Goal: Information Seeking & Learning: Learn about a topic

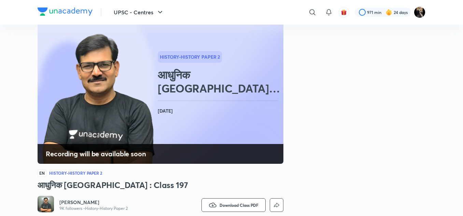
scroll to position [34, 0]
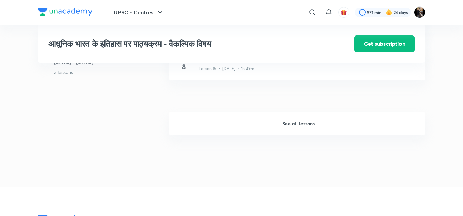
scroll to position [910, 0]
click at [286, 128] on h6 "+ See all lessons" at bounding box center [297, 127] width 257 height 24
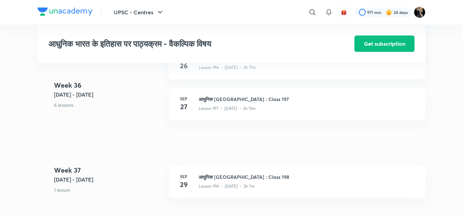
scroll to position [9546, 0]
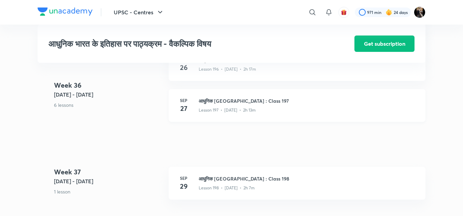
click at [243, 104] on h3 "आधुनिक भारत : Class 197" at bounding box center [308, 100] width 219 height 7
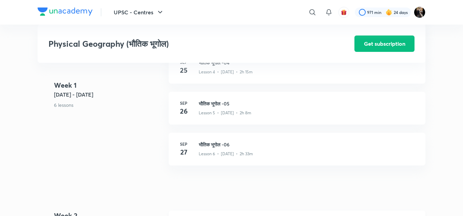
scroll to position [463, 0]
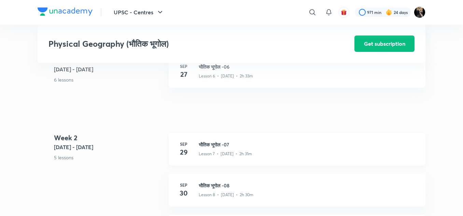
click at [209, 144] on h3 "भौतिक भूगोल -07" at bounding box center [308, 144] width 219 height 7
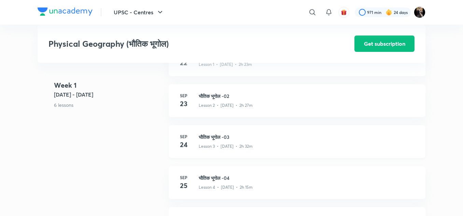
scroll to position [269, 0]
click at [219, 135] on h3 "भौतिक भूगोल -03" at bounding box center [308, 137] width 219 height 7
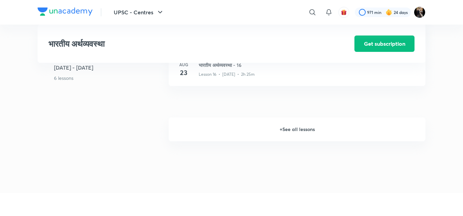
scroll to position [938, 0]
click at [285, 127] on h6 "+ See all lessons" at bounding box center [297, 130] width 257 height 24
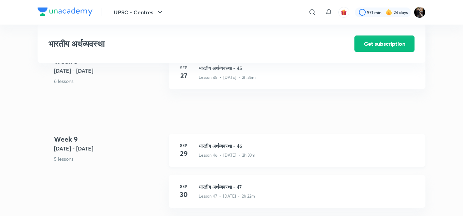
scroll to position [2307, 0]
click at [227, 147] on h3 "भारतीय अर्थव्यवस्था - 46" at bounding box center [308, 146] width 219 height 7
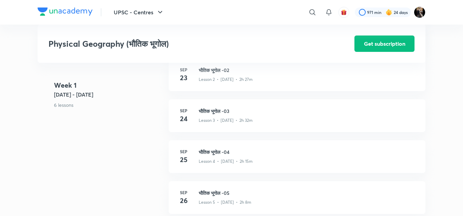
scroll to position [296, 0]
click at [216, 110] on h3 "भौतिक भूगोल -03" at bounding box center [308, 111] width 219 height 7
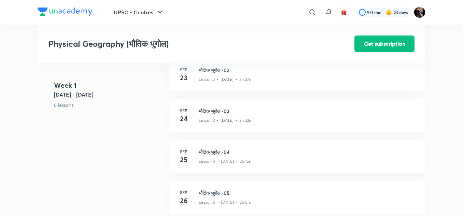
drag, startPoint x: 216, startPoint y: 110, endPoint x: 106, endPoint y: 51, distance: 126.0
click at [216, 110] on h3 "भौतिक भूगोल -03" at bounding box center [308, 111] width 219 height 7
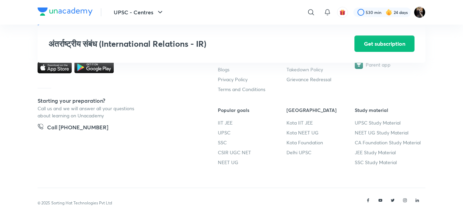
scroll to position [923, 0]
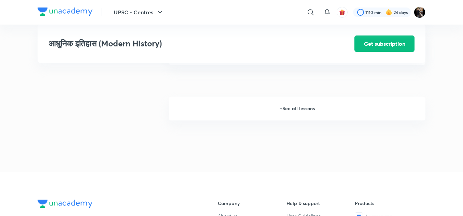
scroll to position [1002, 0]
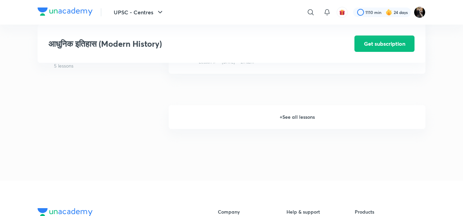
click at [292, 117] on h6 "+ See all lessons" at bounding box center [297, 117] width 257 height 24
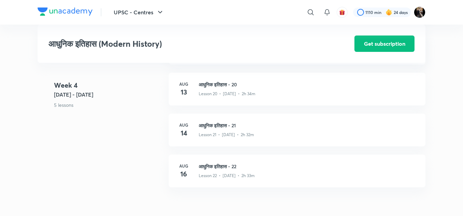
scroll to position [1130, 0]
click at [232, 122] on h3 "आधुनिक इतिहास - 21" at bounding box center [308, 124] width 219 height 7
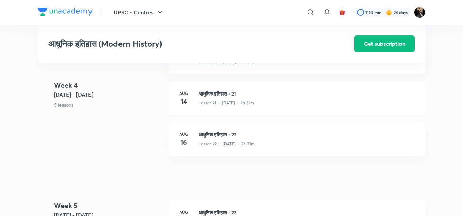
scroll to position [1162, 0]
click at [225, 135] on h3 "आधुनिक इतिहास - 22" at bounding box center [308, 133] width 219 height 7
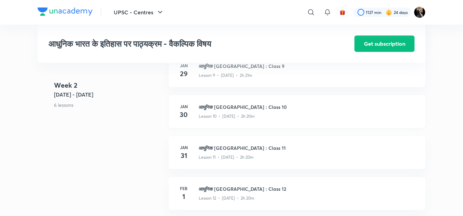
scroll to position [623, 0]
click at [229, 110] on h3 "आधुनिक भारत : Class 10" at bounding box center [308, 107] width 219 height 7
click at [230, 110] on h3 "आधुनिक भारत : Class 10" at bounding box center [308, 107] width 219 height 7
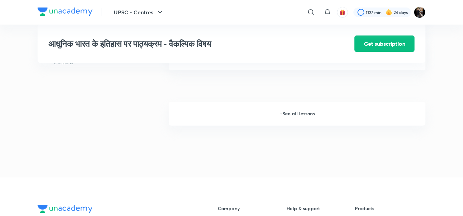
scroll to position [923, 0]
click at [290, 117] on h6 "+ See all lessons" at bounding box center [297, 113] width 257 height 24
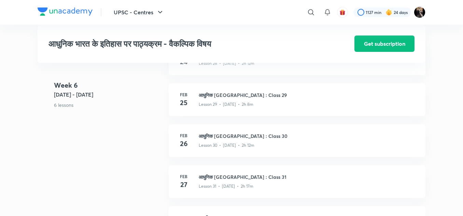
scroll to position [1562, 0]
click at [219, 139] on h3 "आधुनिक भारत : Class 30" at bounding box center [308, 135] width 219 height 7
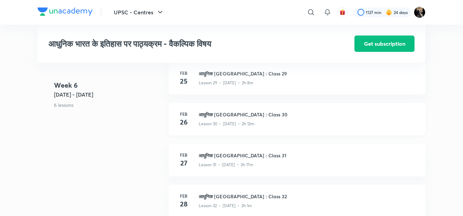
scroll to position [1583, 0]
click at [219, 157] on h3 "आधुनिक भारत : Class 31" at bounding box center [308, 155] width 219 height 7
click at [224, 159] on h3 "आधुनिक भारत : Class 32" at bounding box center [308, 155] width 219 height 7
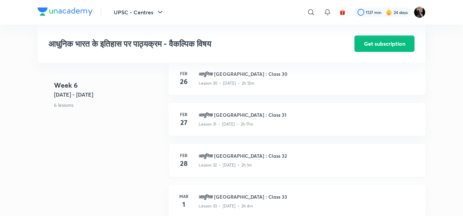
click at [224, 159] on h3 "आधुनिक भारत : Class 32" at bounding box center [308, 155] width 219 height 7
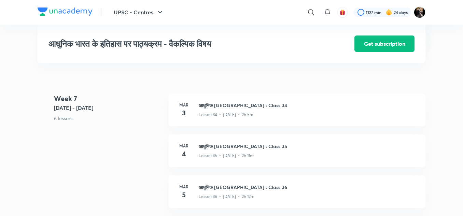
scroll to position [1794, 0]
click at [223, 149] on h3 "आधुनिक भारत : Class 35" at bounding box center [308, 145] width 219 height 7
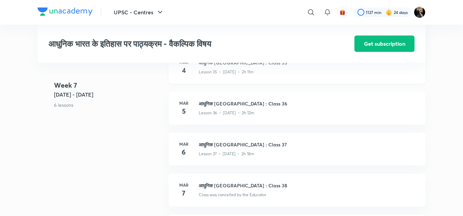
scroll to position [1910, 0]
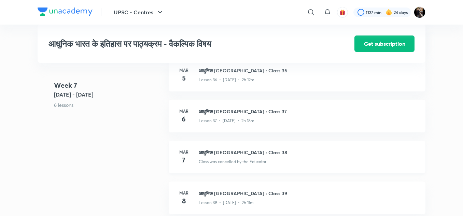
click at [214, 156] on h3 "आधुनिक भारत : Class 38" at bounding box center [308, 152] width 219 height 7
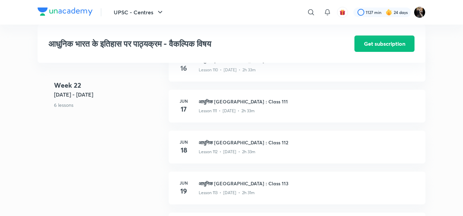
scroll to position [5516, 0]
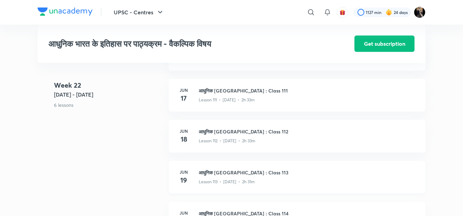
click at [220, 176] on h3 "आधुनिक भारत : Class 113" at bounding box center [308, 172] width 219 height 7
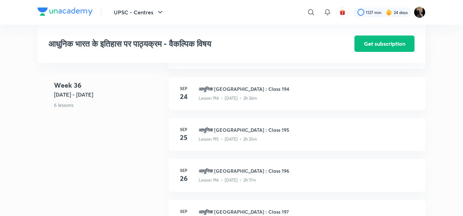
scroll to position [9435, 0]
click at [211, 134] on h3 "आधुनिक भारत : Class 195" at bounding box center [308, 130] width 219 height 7
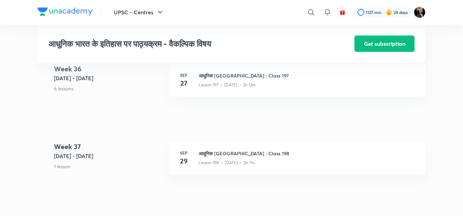
scroll to position [9585, 0]
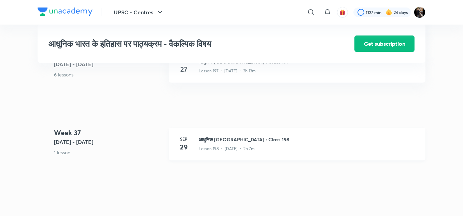
click at [224, 143] on h3 "आधुनिक भारत : Class 198" at bounding box center [308, 139] width 219 height 7
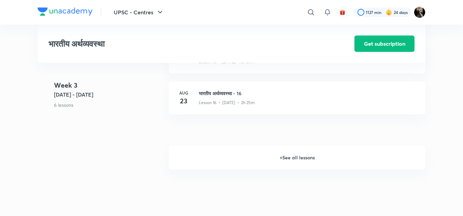
scroll to position [909, 0]
click at [282, 157] on h6 "+ See all lessons" at bounding box center [297, 158] width 257 height 24
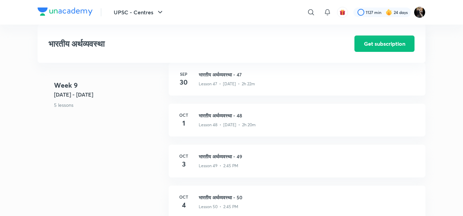
scroll to position [2419, 0]
